Goal: Find specific page/section: Find specific page/section

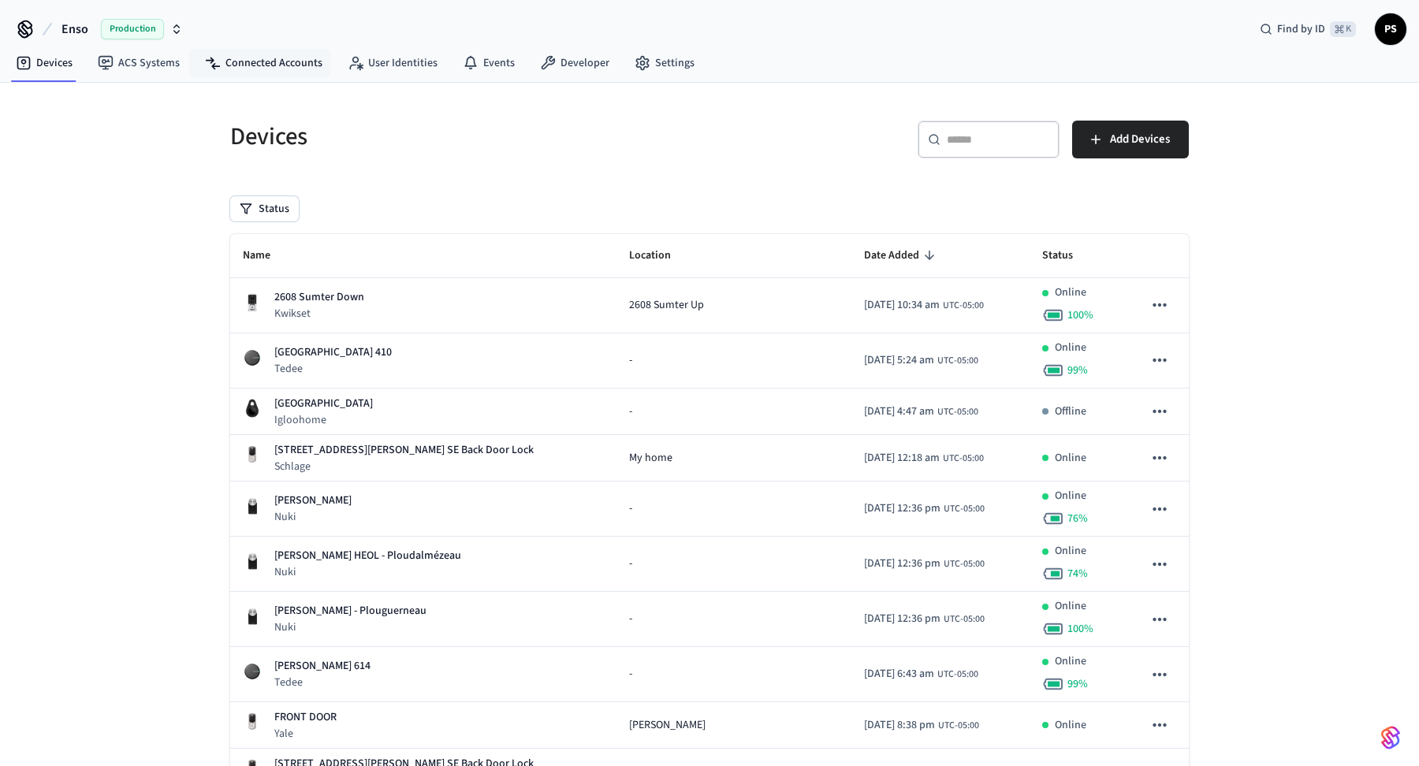
click at [274, 46] on nav "Devices ACS Systems Connected Accounts User Identities Events Developer Settings" at bounding box center [355, 64] width 704 height 36
click at [283, 58] on link "Connected Accounts" at bounding box center [263, 63] width 143 height 28
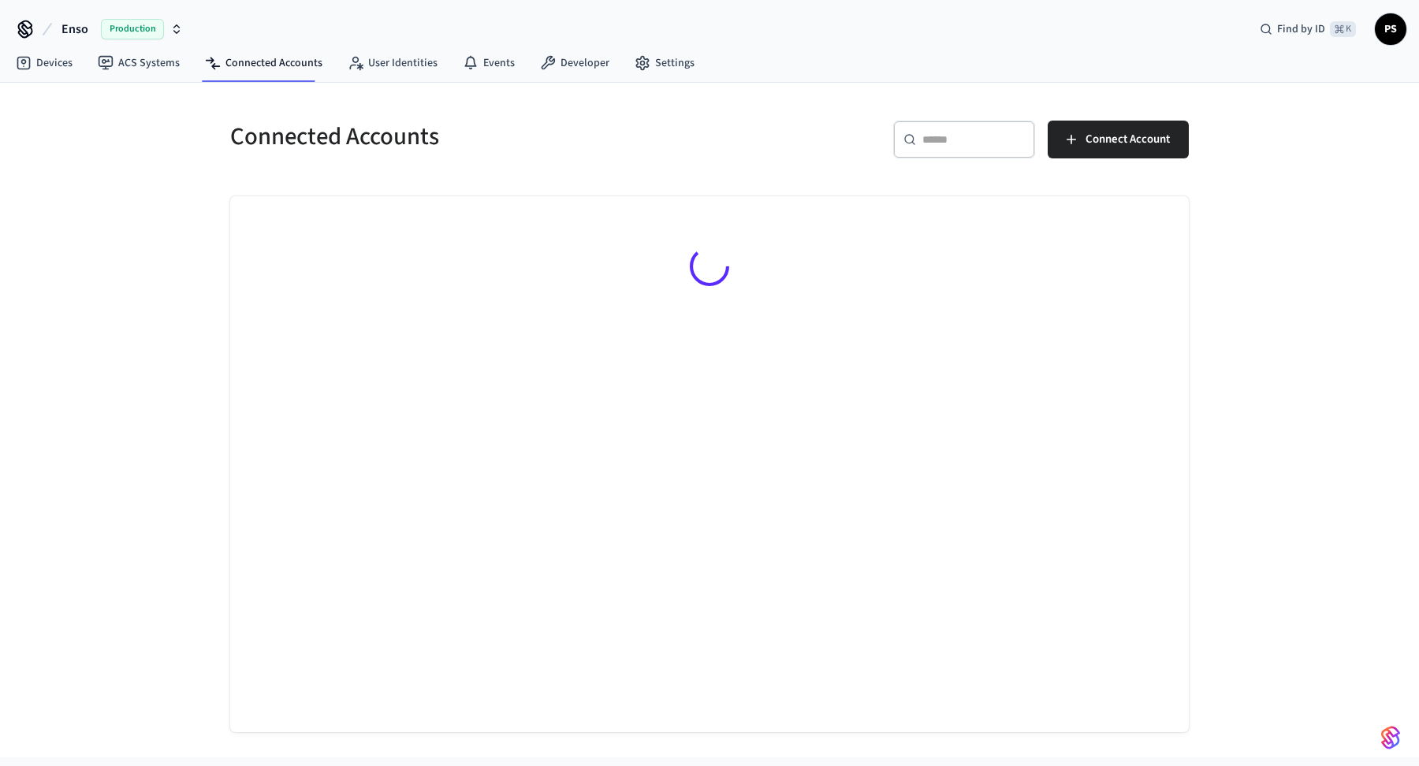
click at [982, 134] on input "text" at bounding box center [973, 140] width 102 height 16
paste input "**********"
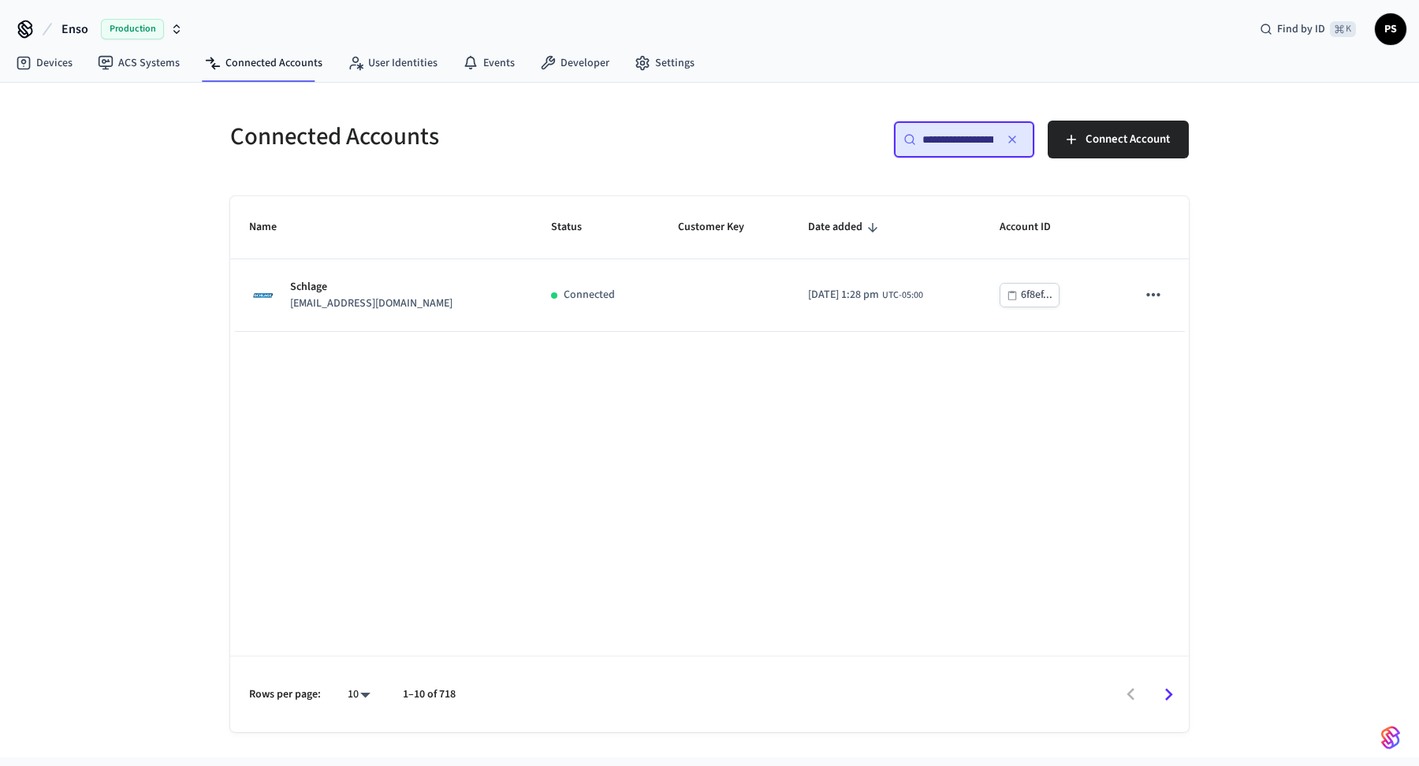
scroll to position [0, 43]
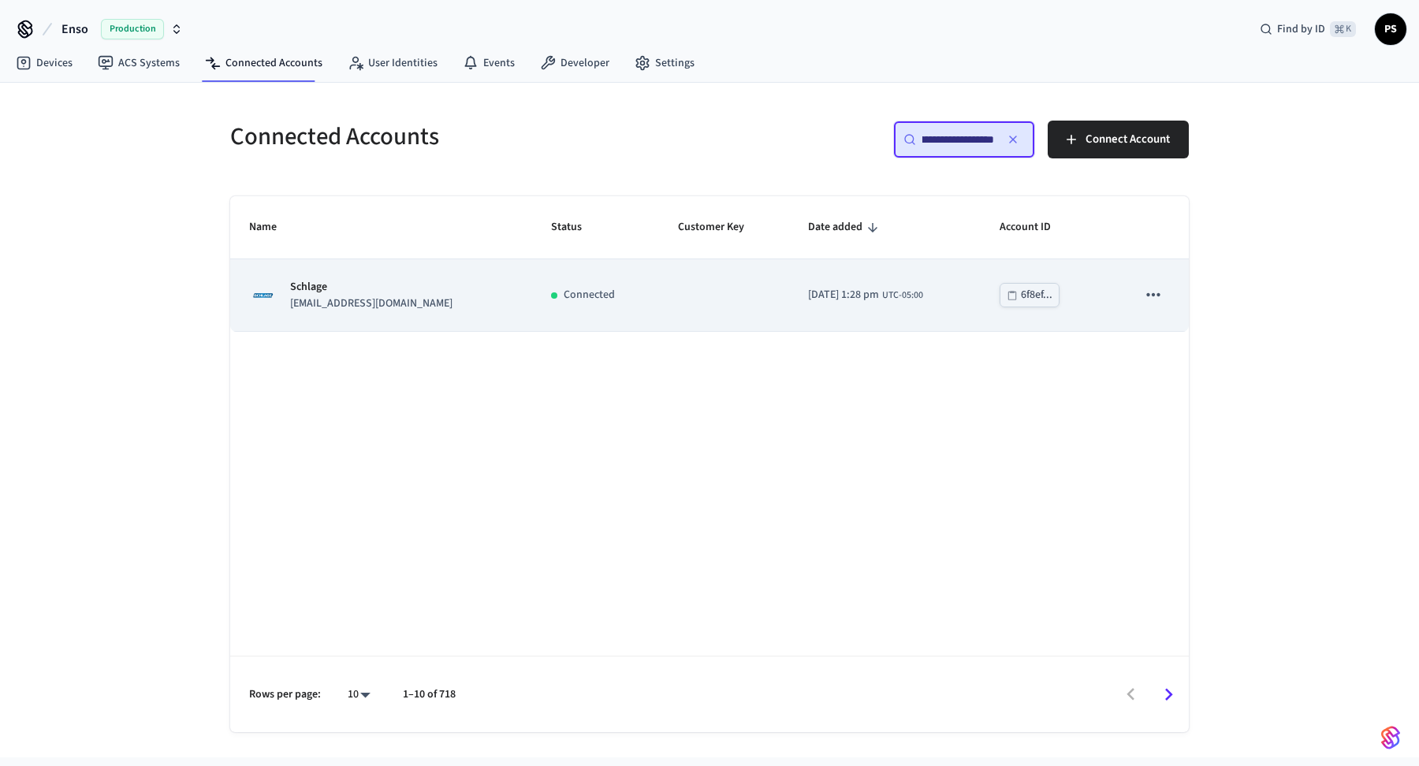
type input "**********"
click at [352, 291] on p "Schlage" at bounding box center [371, 287] width 162 height 17
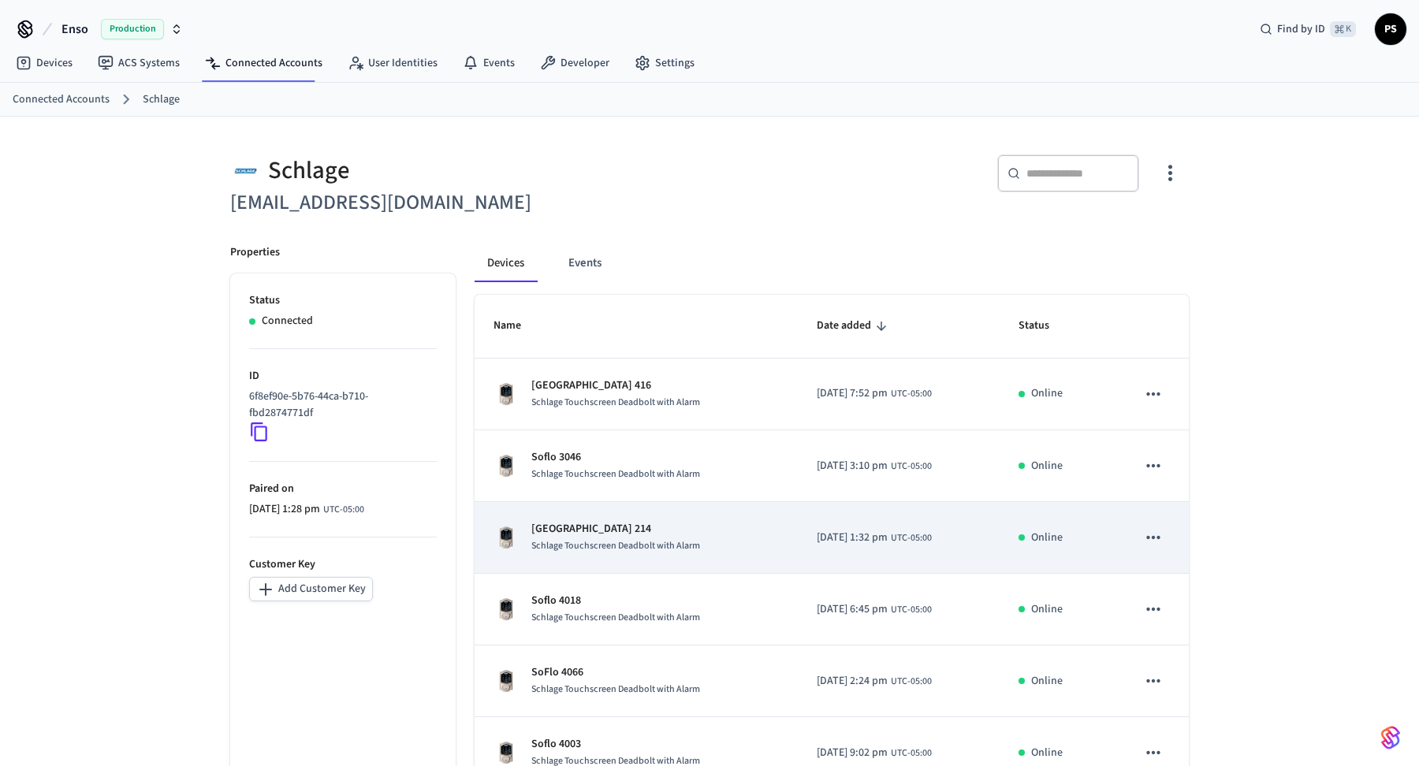
scroll to position [382, 0]
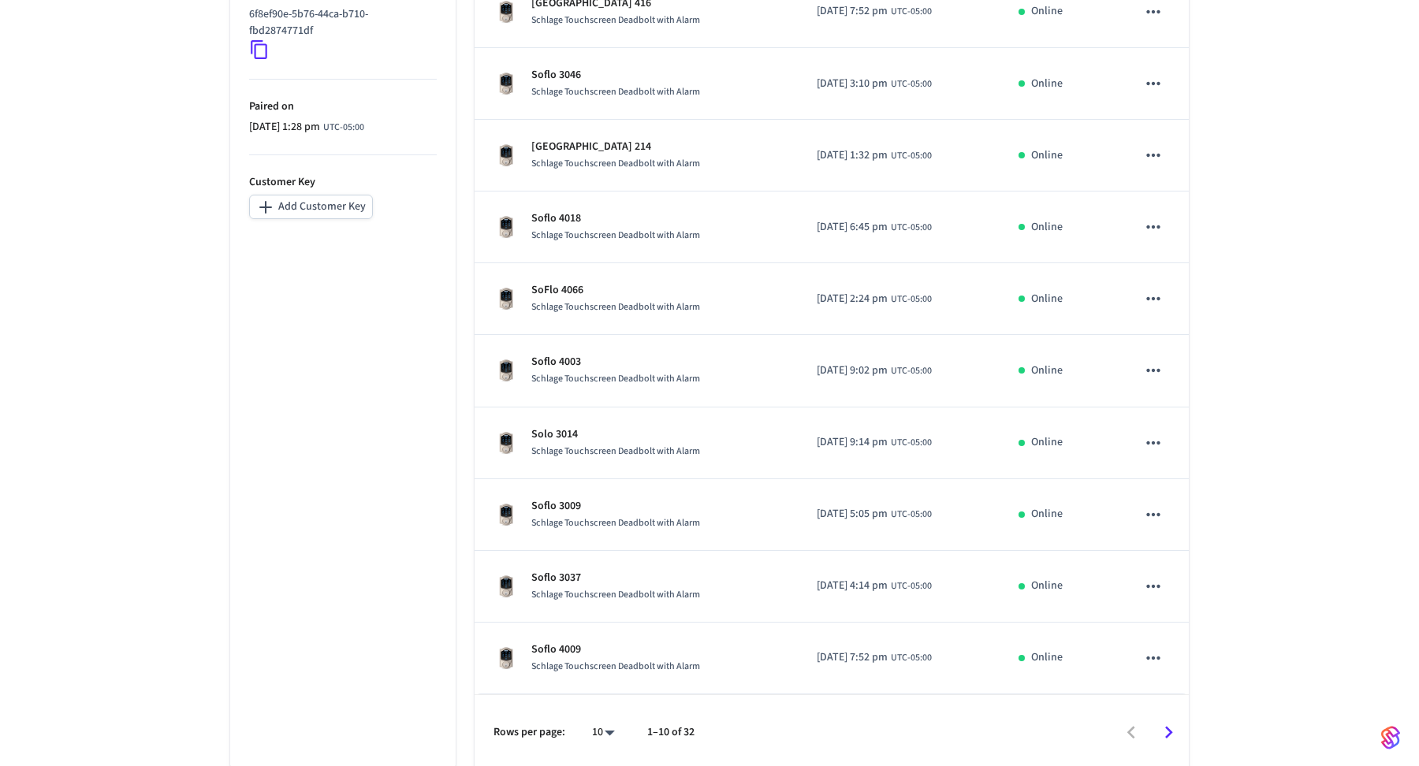
click at [586, 723] on body "Enso Production Find by ID ⌘ K PS Devices ACS Systems Connected Accounts User I…" at bounding box center [709, 194] width 1419 height 1153
click at [599, 702] on li "All" at bounding box center [597, 722] width 42 height 42
type input "**"
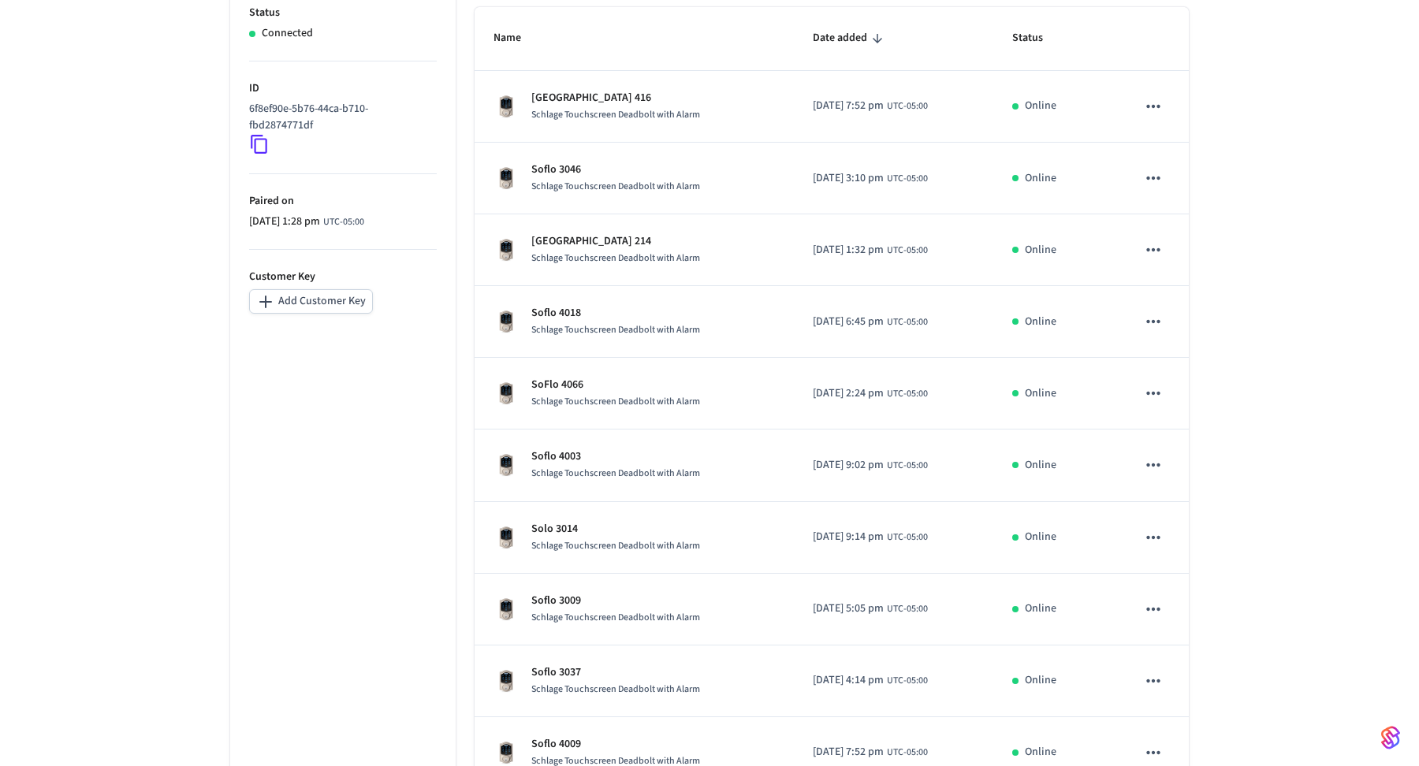
scroll to position [177, 0]
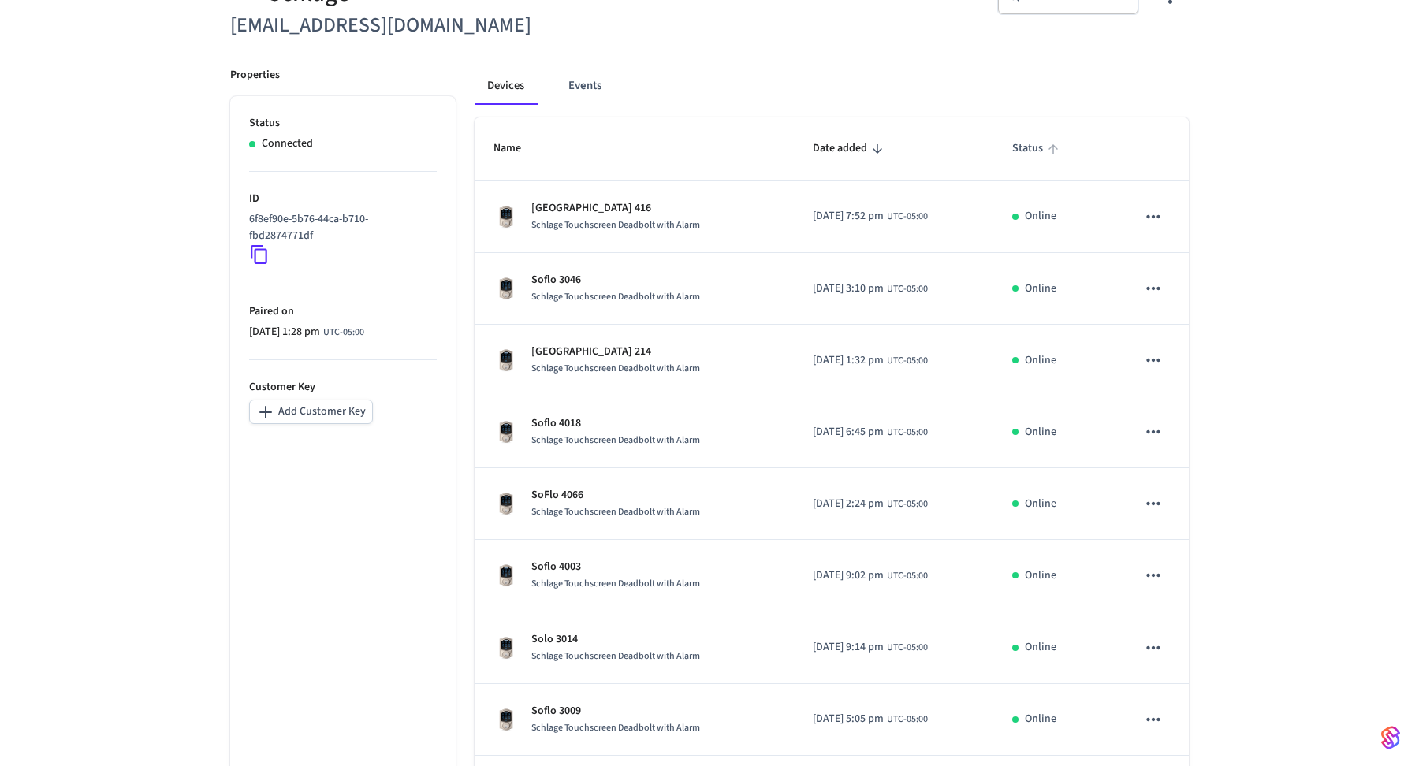
click at [1052, 140] on span "Status" at bounding box center [1037, 148] width 51 height 24
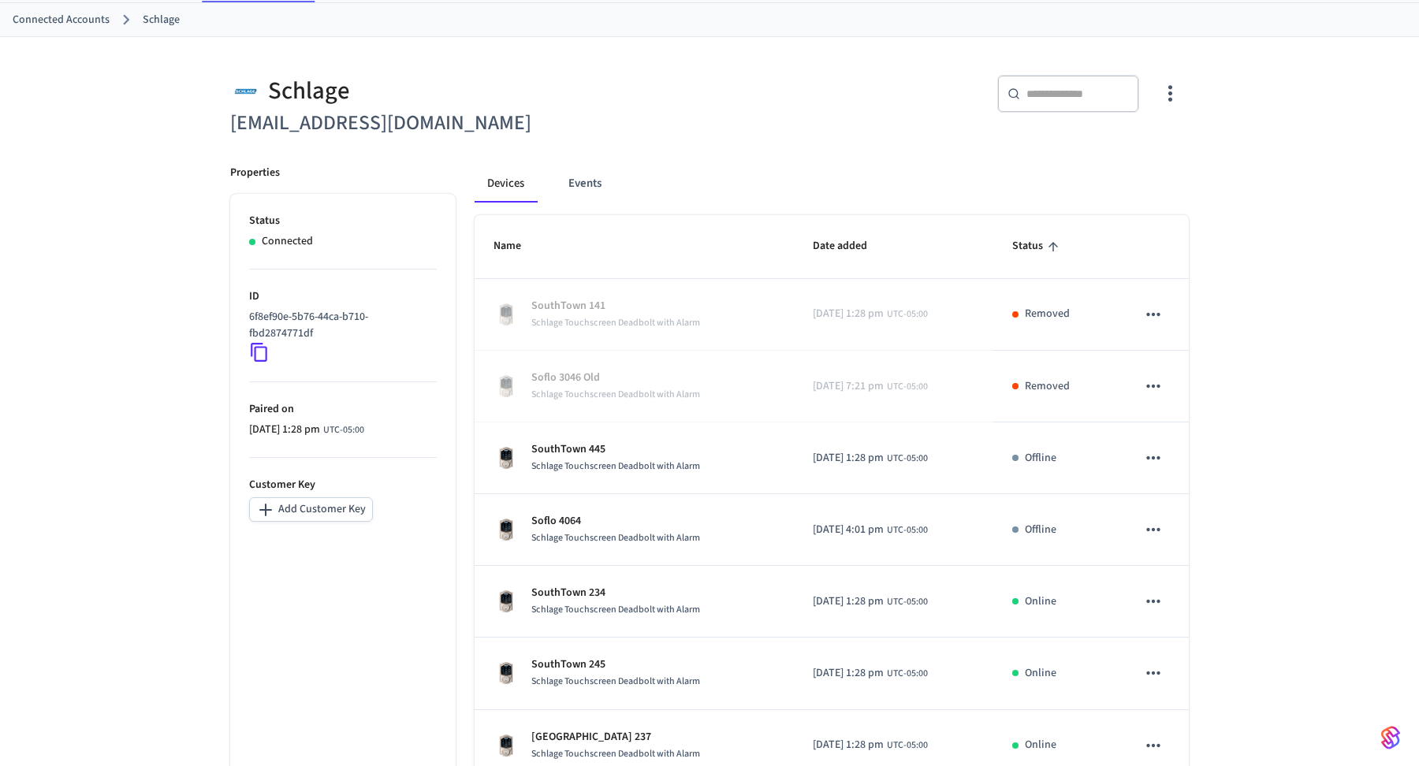
scroll to position [0, 0]
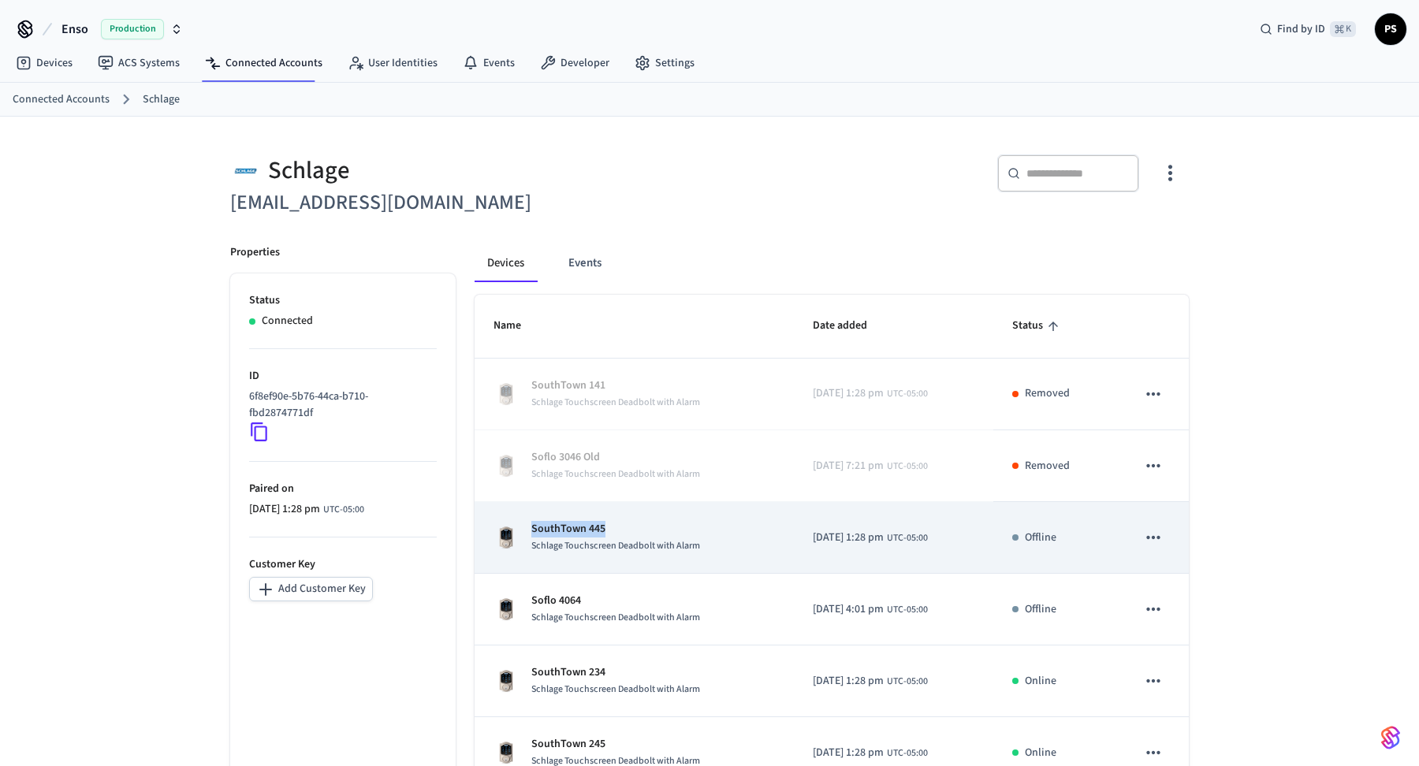
copy p "SouthTown 445"
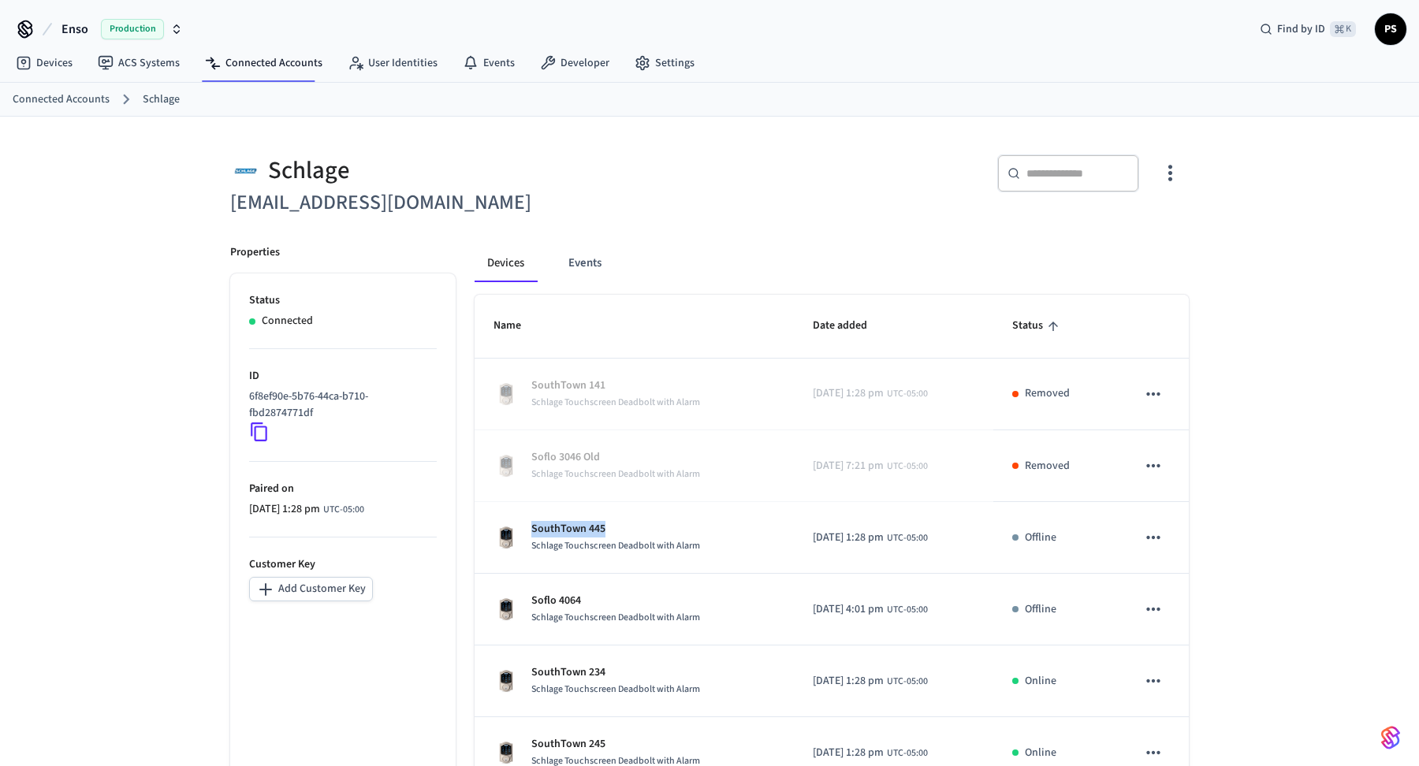
drag, startPoint x: 527, startPoint y: 525, endPoint x: 0, endPoint y: 687, distance: 550.8
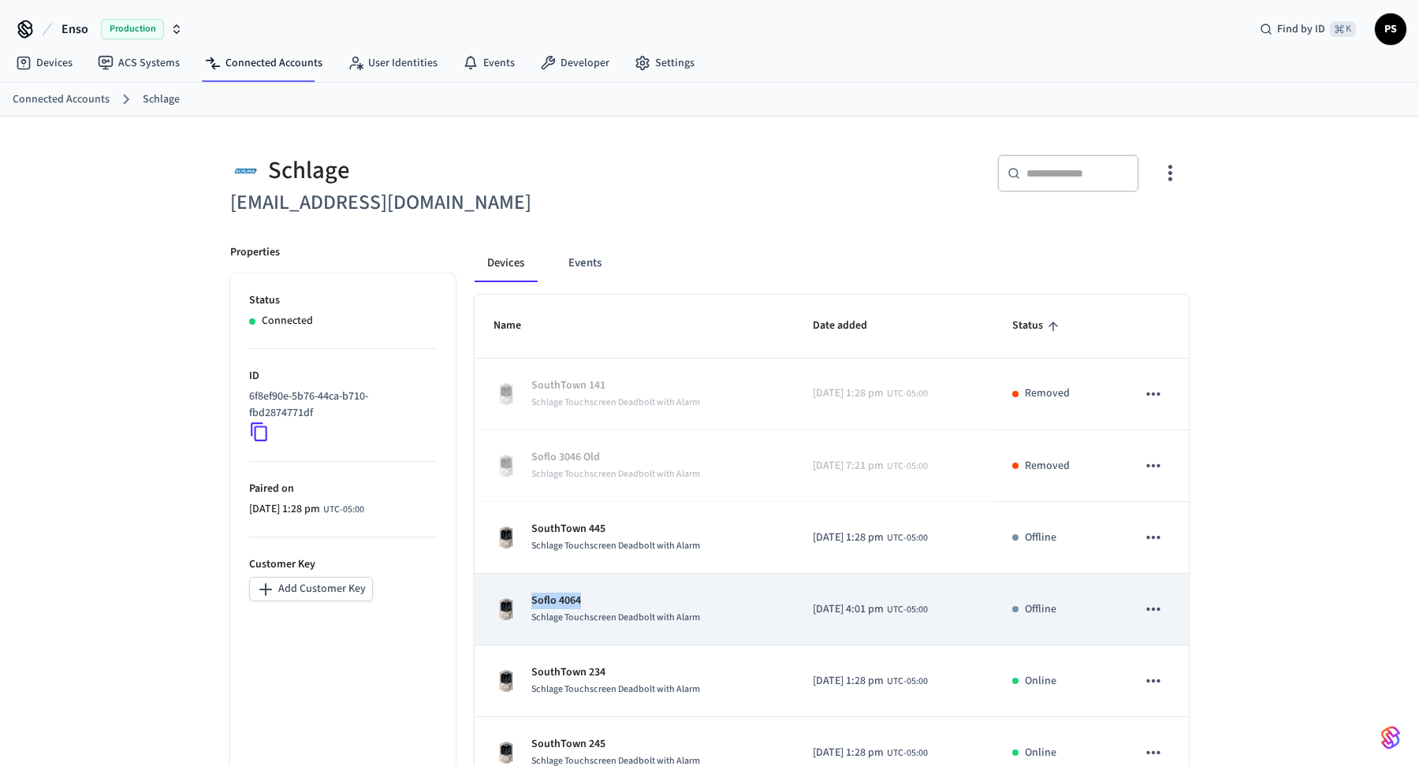
copy p "Soflo 4064"
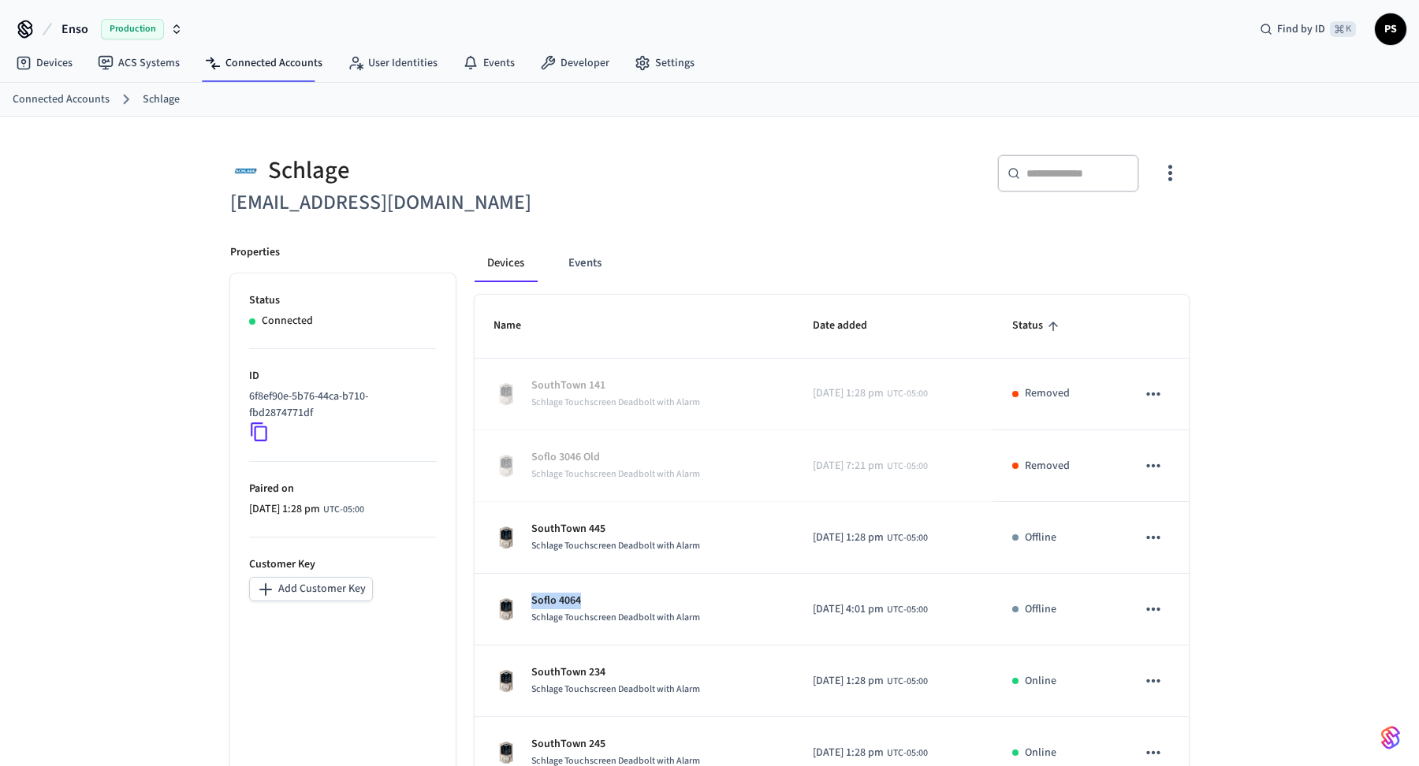
drag, startPoint x: 527, startPoint y: 592, endPoint x: 0, endPoint y: 505, distance: 534.5
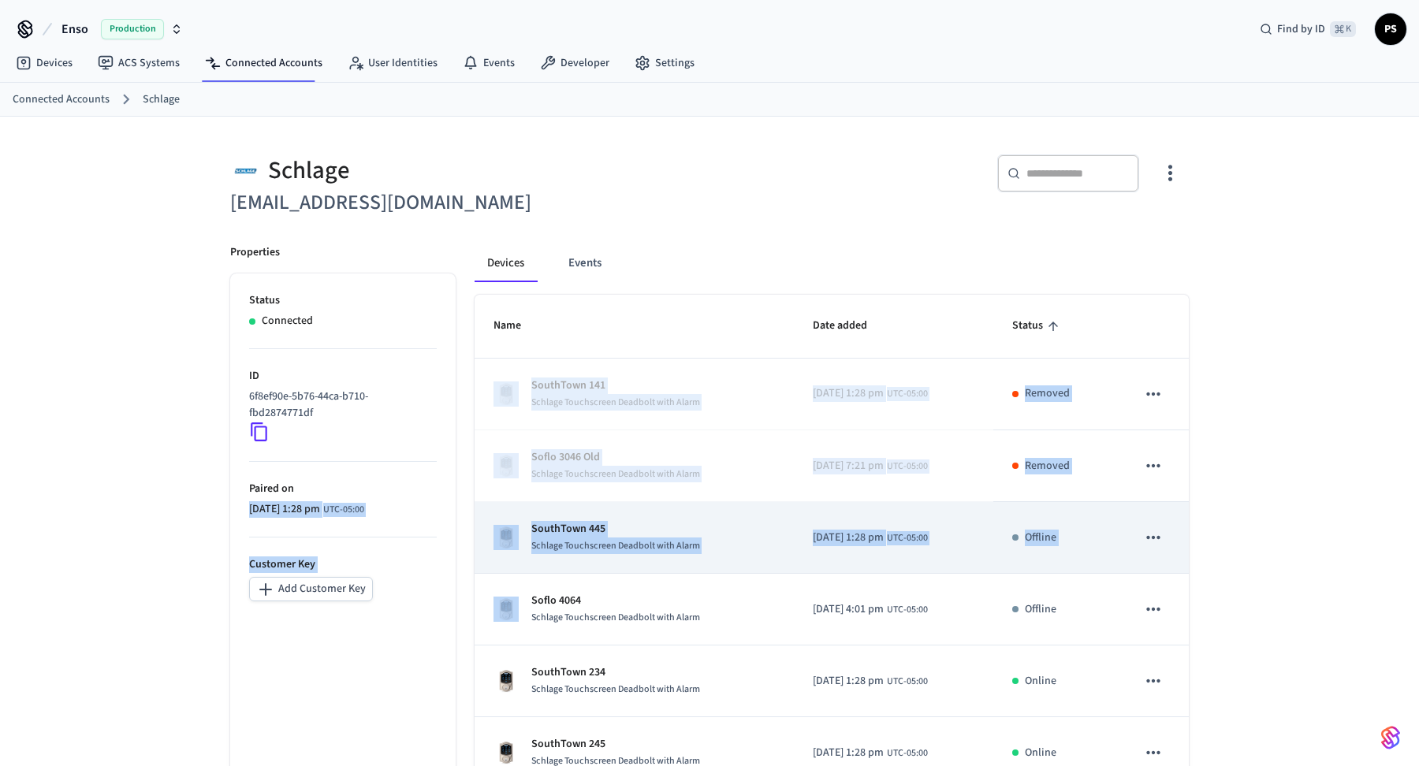
click at [653, 549] on span "Schlage Touchscreen Deadbolt with Alarm" at bounding box center [615, 545] width 169 height 13
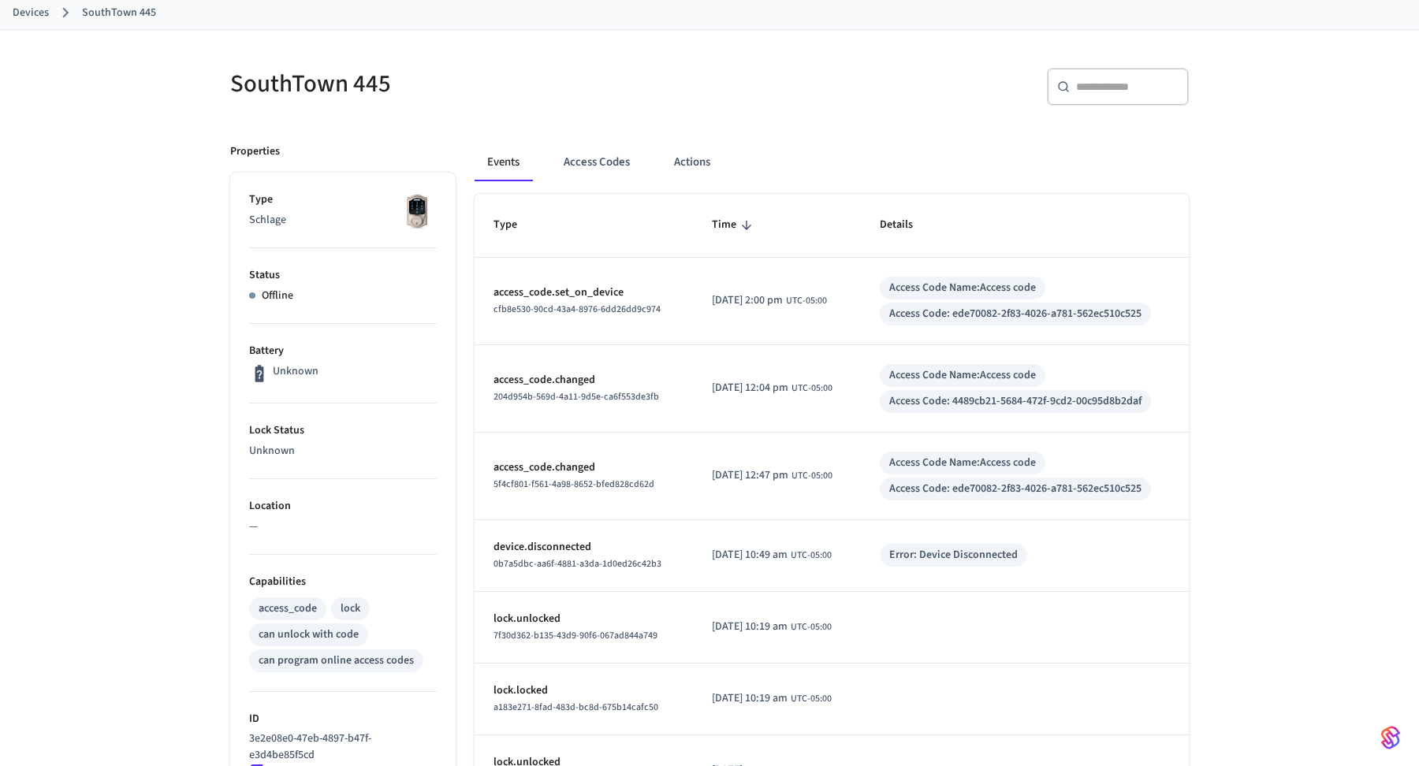
scroll to position [422, 0]
